Goal: Complete application form

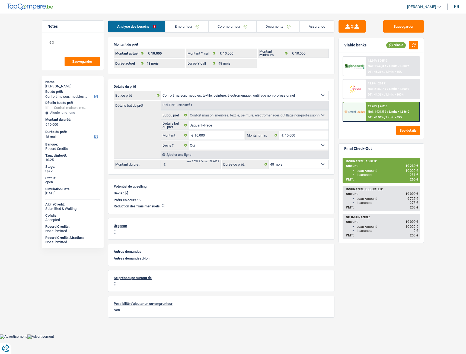
select select "household"
select select "48"
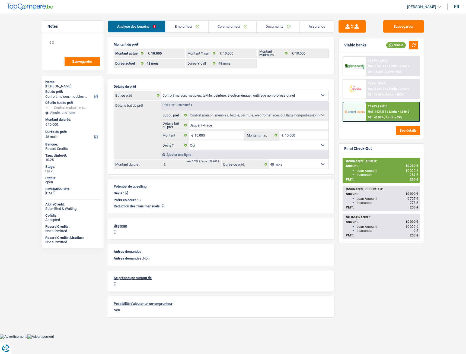
select select "household"
select select "yes"
select select "48"
click at [268, 30] on link "Documents" at bounding box center [278, 27] width 43 height 12
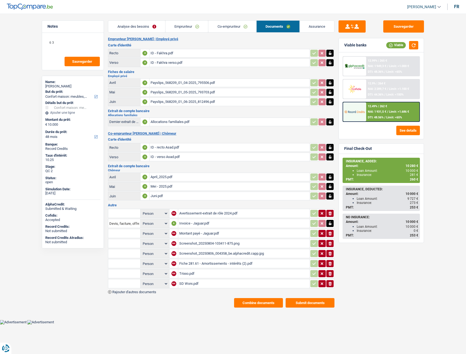
click at [194, 243] on div "Screenshot_20250804-103411-875.png" at bounding box center [243, 243] width 129 height 8
click at [238, 263] on div "Fiche 281.61 - Amortissements - intérêts (2).pdf" at bounding box center [243, 264] width 129 height 8
click at [200, 272] on div "Trixxo.pdf" at bounding box center [243, 274] width 129 height 8
click at [190, 284] on div "SD Worx.pdf" at bounding box center [243, 284] width 129 height 8
click at [123, 291] on span "Rajouter d'autres documents" at bounding box center [134, 292] width 44 height 4
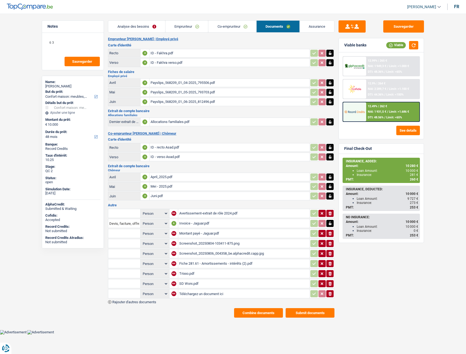
click at [197, 295] on input "Téléchargez un document ici" at bounding box center [243, 294] width 129 height 8
type input "C:\fakepath\doc mr.pdf"
click at [133, 295] on input "text" at bounding box center [124, 293] width 30 height 9
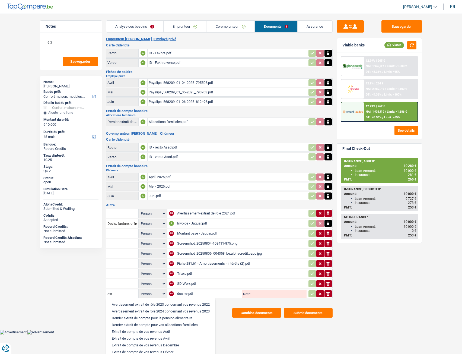
type input "extr"
drag, startPoint x: 131, startPoint y: 293, endPoint x: 95, endPoint y: 291, distance: 36.7
click at [95, 292] on div "Notes 6 3 Sauvegarder Name: [PERSON_NAME] But du prêt: Confort maison: meubles,…" at bounding box center [231, 168] width 391 height 297
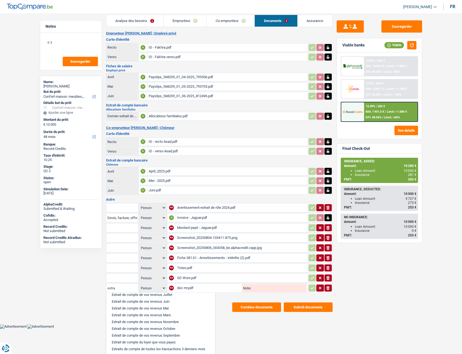
scroll to position [7, 0]
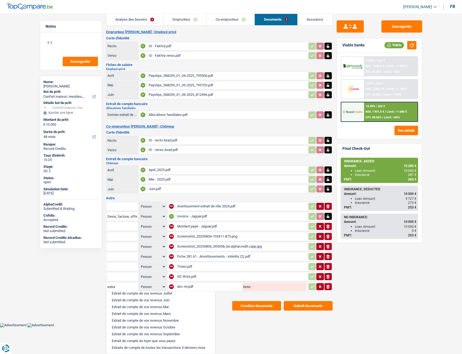
click at [186, 346] on li "Extraits de compte de toutes les transactions 3 derniers mois" at bounding box center [160, 347] width 103 height 7
type input "Extraits de compte de toutes les transactions 3 derniers mois"
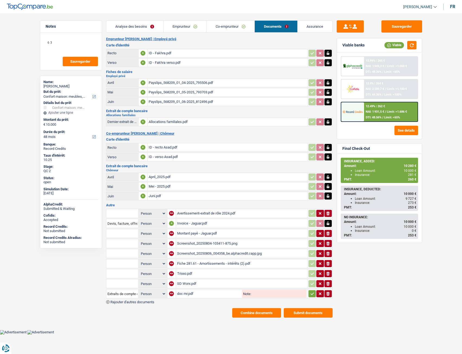
scroll to position [0, 0]
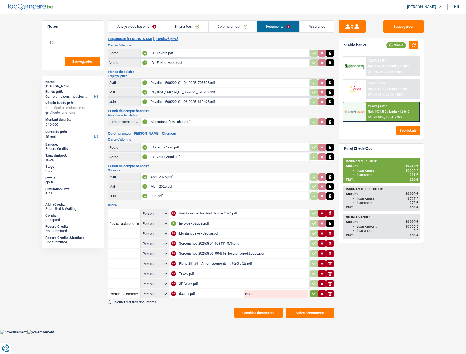
click at [147, 302] on span "Rajouter d'autres documents" at bounding box center [134, 302] width 44 height 4
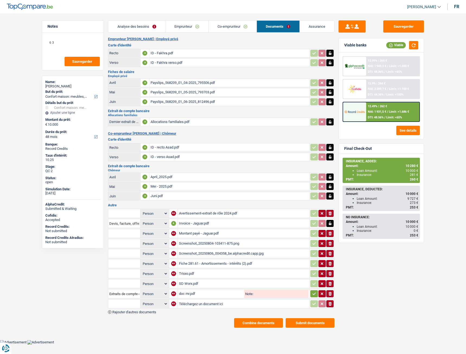
click at [192, 304] on input "Téléchargez un document ici" at bounding box center [244, 304] width 130 height 8
type input "C:\fakepath\bpost.pdf"
click at [154, 292] on select "Person Emprunteur Co-emprunteur" at bounding box center [155, 294] width 26 height 7
select select "coApplicant"
click at [142, 291] on select "Person Emprunteur Co-emprunteur" at bounding box center [155, 294] width 26 height 7
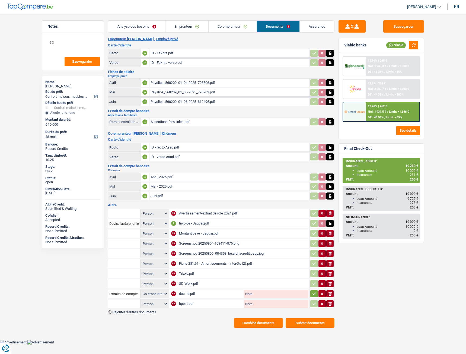
click at [161, 302] on select "Person Emprunteur Co-emprunteur" at bounding box center [155, 304] width 26 height 7
select select "applicant"
click at [142, 301] on select "Person Emprunteur Co-emprunteur" at bounding box center [155, 304] width 26 height 7
click at [132, 306] on input "text" at bounding box center [124, 303] width 30 height 9
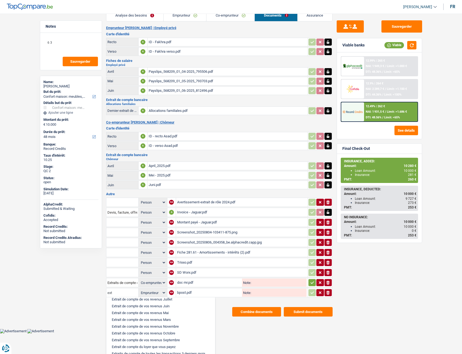
scroll to position [17, 0]
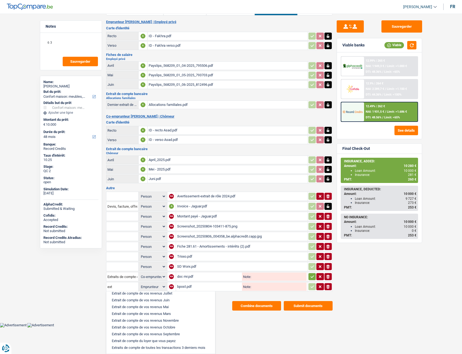
click at [187, 348] on li "Extraits de compte de toutes les transactions 3 derniers mois" at bounding box center [160, 347] width 103 height 7
type input "Extraits de compte de toutes les transactions 3 derniers mois"
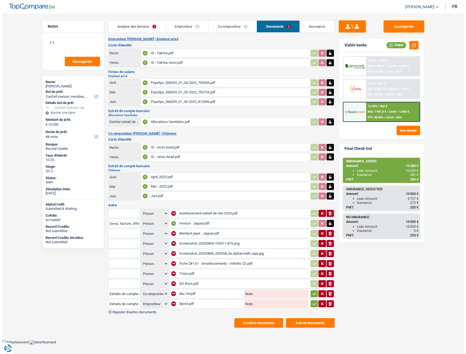
scroll to position [0, 0]
click at [178, 311] on div "Person Emprunteur Co-emprunteur NA Avertissement-extrait de rôle 2024.pdf ionic…" at bounding box center [221, 261] width 227 height 106
click at [313, 295] on icon "button" at bounding box center [314, 293] width 4 height 5
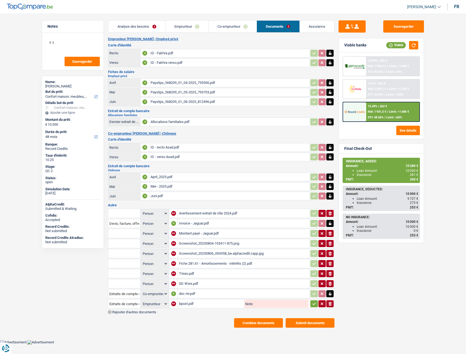
click at [312, 302] on icon "button" at bounding box center [314, 303] width 4 height 5
click at [145, 313] on span "Rajouter d'autres documents" at bounding box center [134, 312] width 44 height 4
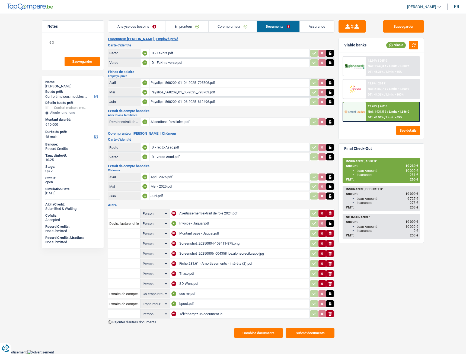
click at [204, 315] on input "Téléchargez un document ici" at bounding box center [243, 314] width 129 height 8
type input "C:\fakepath\PXL_20250812_161128547.jpeg"
click at [127, 311] on input "text" at bounding box center [124, 314] width 30 height 9
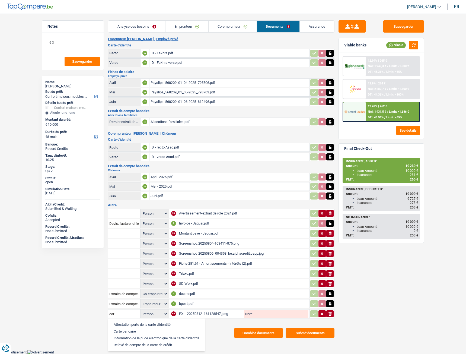
click at [137, 332] on li "Carte bancaire" at bounding box center [156, 331] width 91 height 7
type input "Carte bancaire"
click at [316, 312] on icon "button" at bounding box center [314, 313] width 4 height 5
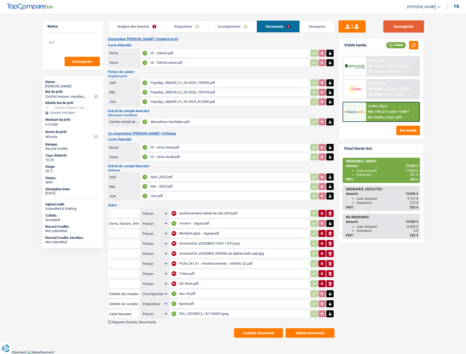
click at [412, 22] on button "Sauvegarder" at bounding box center [404, 26] width 41 height 12
